Goal: Task Accomplishment & Management: Use online tool/utility

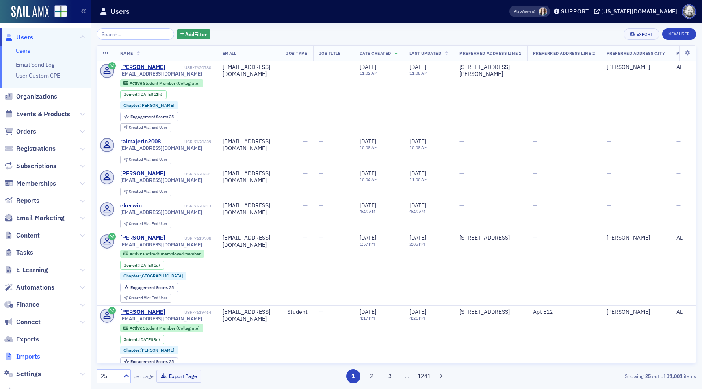
click at [34, 360] on span "Imports" at bounding box center [28, 356] width 24 height 9
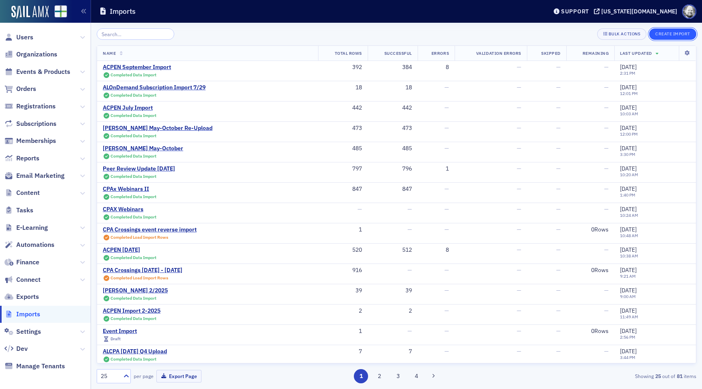
click at [675, 31] on button "Create Import" at bounding box center [673, 33] width 47 height 11
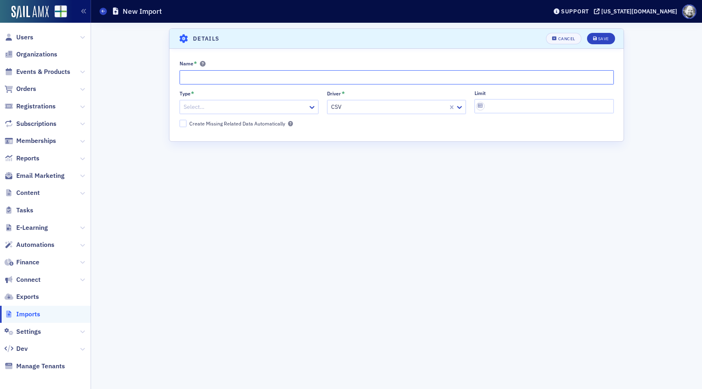
click at [239, 77] on input "Name *" at bounding box center [397, 77] width 435 height 14
type input "CPA Crossings [DATE] - [DATE]"
click at [226, 102] on div at bounding box center [245, 107] width 124 height 10
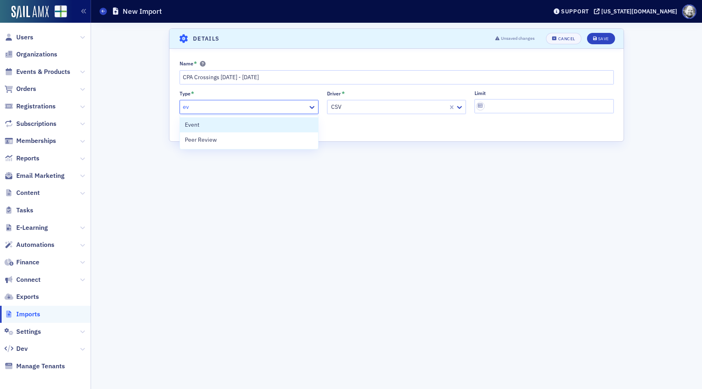
type input "eve"
click at [213, 126] on div "Event" at bounding box center [249, 125] width 128 height 9
click at [604, 42] on button "Save" at bounding box center [601, 38] width 28 height 11
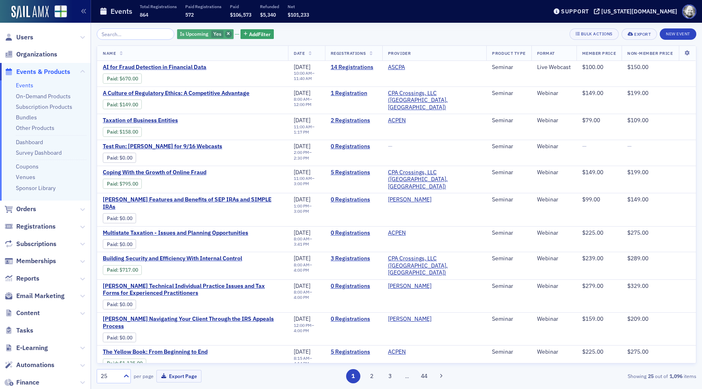
click at [227, 35] on icon "button" at bounding box center [228, 34] width 3 height 4
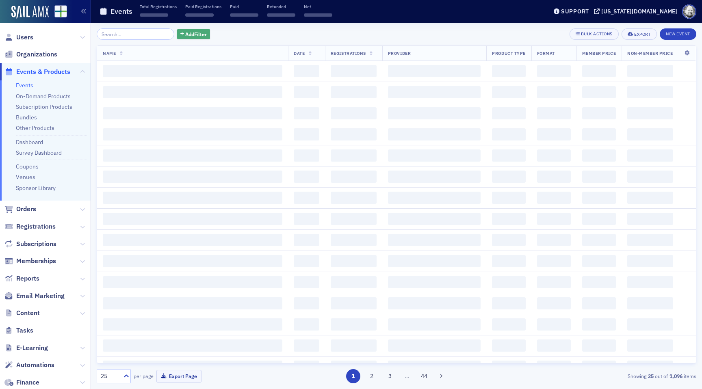
click at [198, 35] on button "Add Filter" at bounding box center [193, 34] width 33 height 10
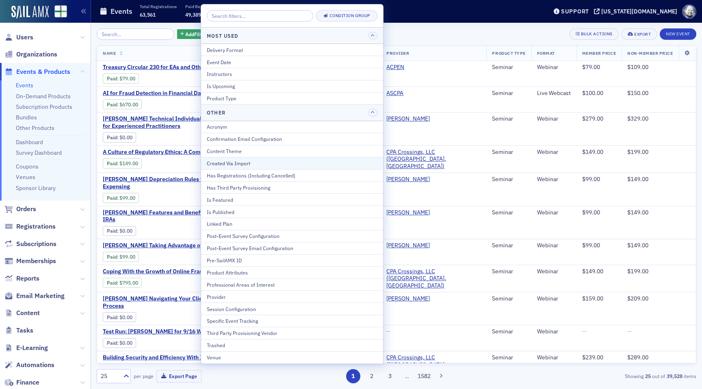
click at [228, 162] on div "Created Via Import" at bounding box center [292, 163] width 171 height 7
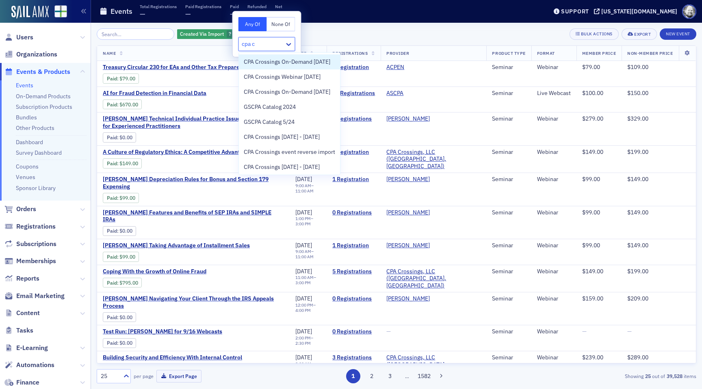
type input "cpa cr"
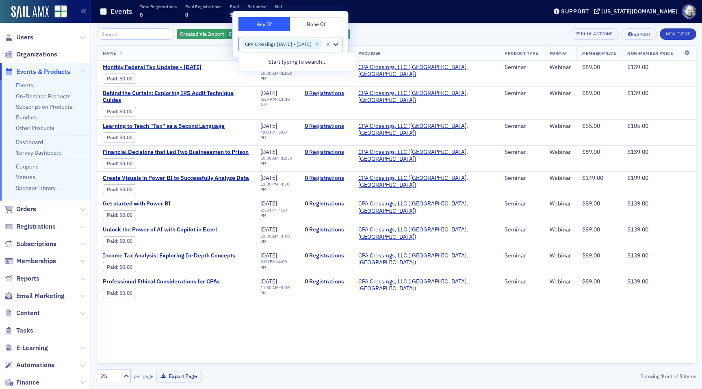
click at [419, 40] on div "Created Via Import CPA Crossings [DATE] - [DATE] Add Filter Bulk Actions Export…" at bounding box center [397, 205] width 600 height 355
